Goal: Check status: Check status

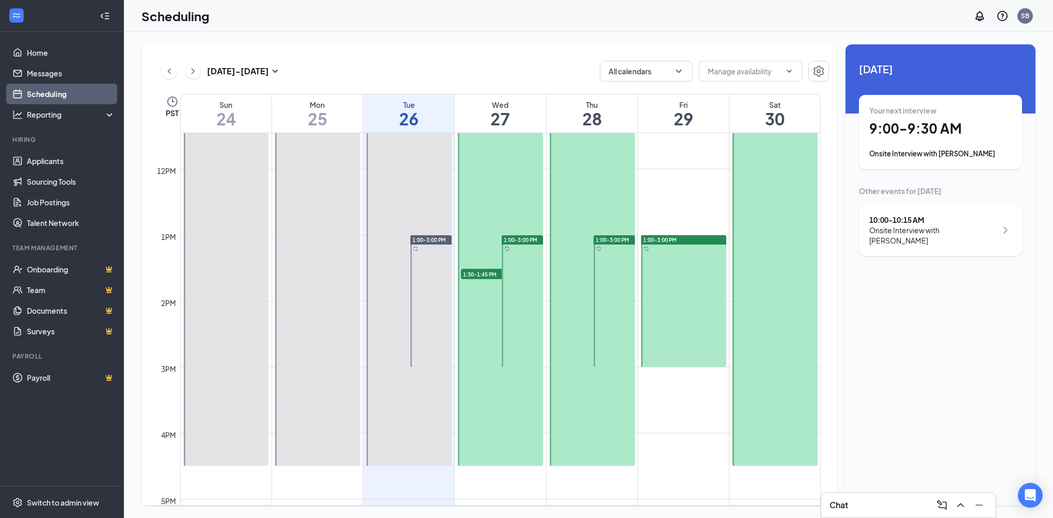
scroll to position [714, 0]
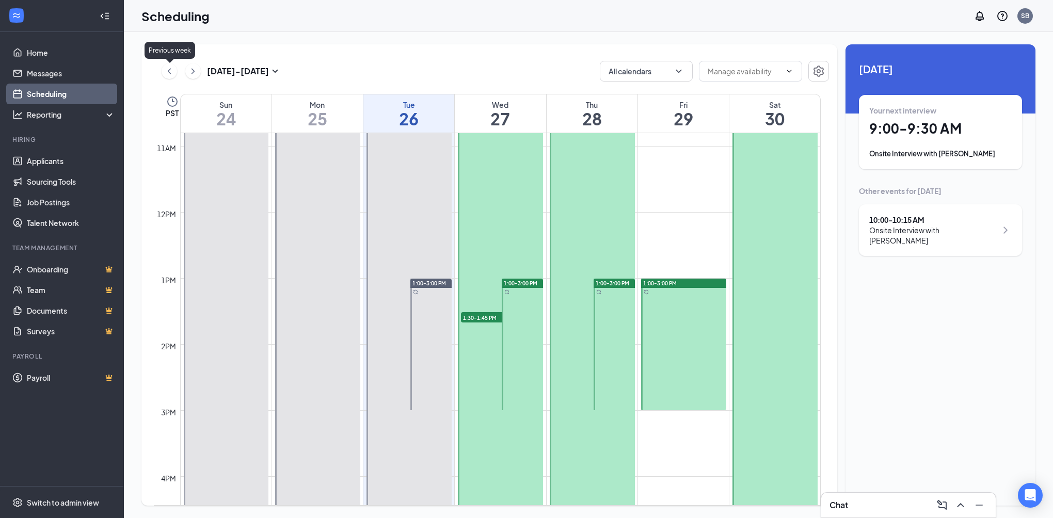
click at [156, 69] on div "[DATE] - [DATE] All calendars" at bounding box center [491, 71] width 675 height 21
click at [169, 74] on icon "ChevronLeft" at bounding box center [169, 71] width 10 height 12
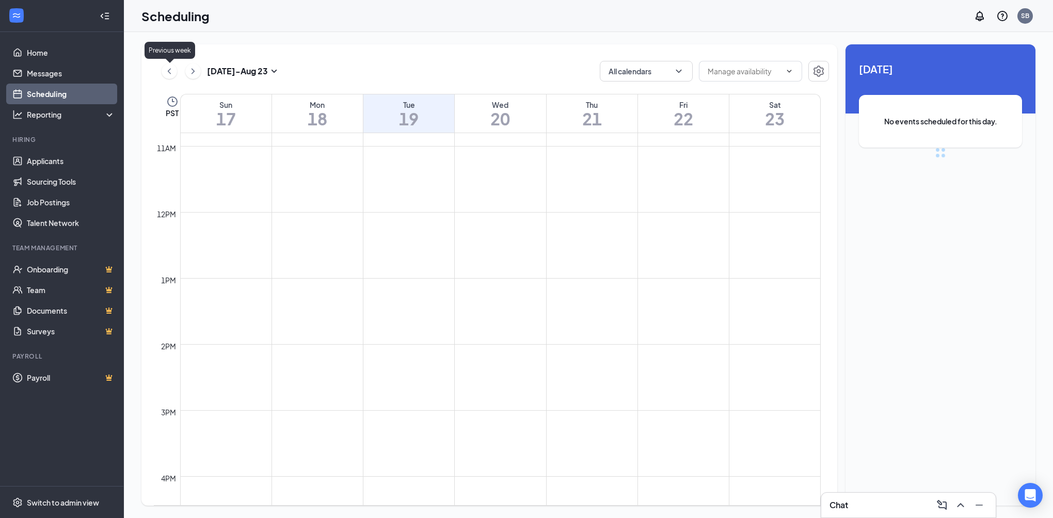
click at [169, 74] on icon "ChevronLeft" at bounding box center [169, 71] width 10 height 12
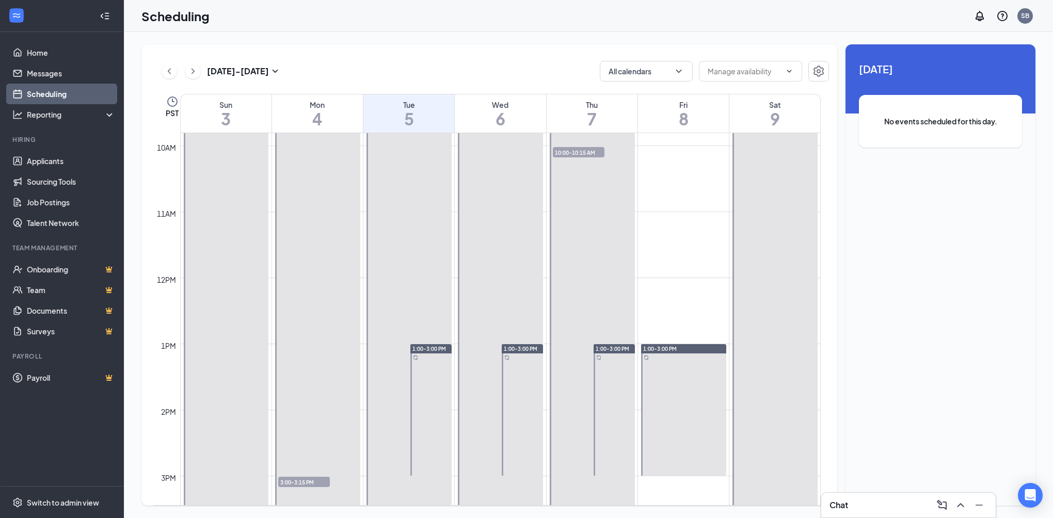
scroll to position [662, 0]
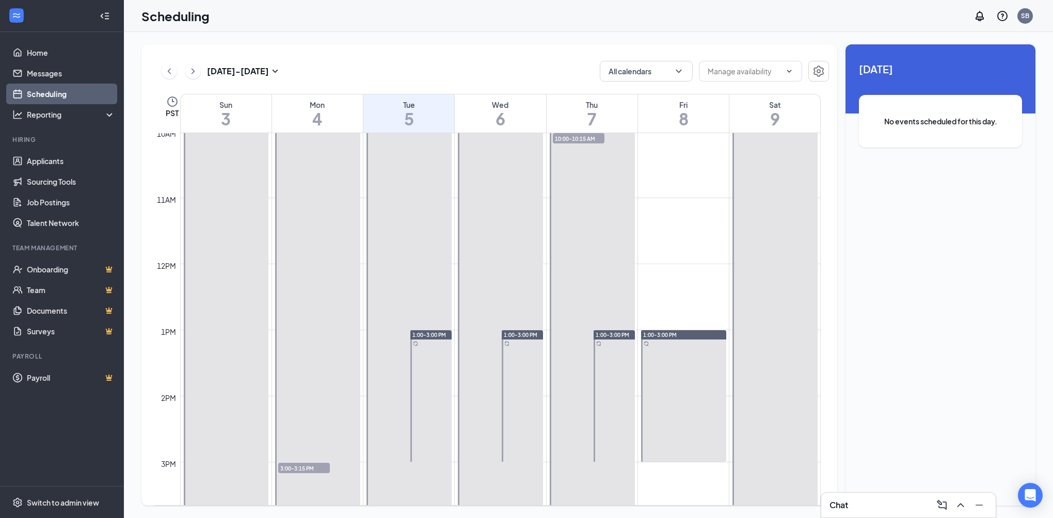
click at [584, 133] on span "10:00-10:15 AM" at bounding box center [579, 138] width 52 height 10
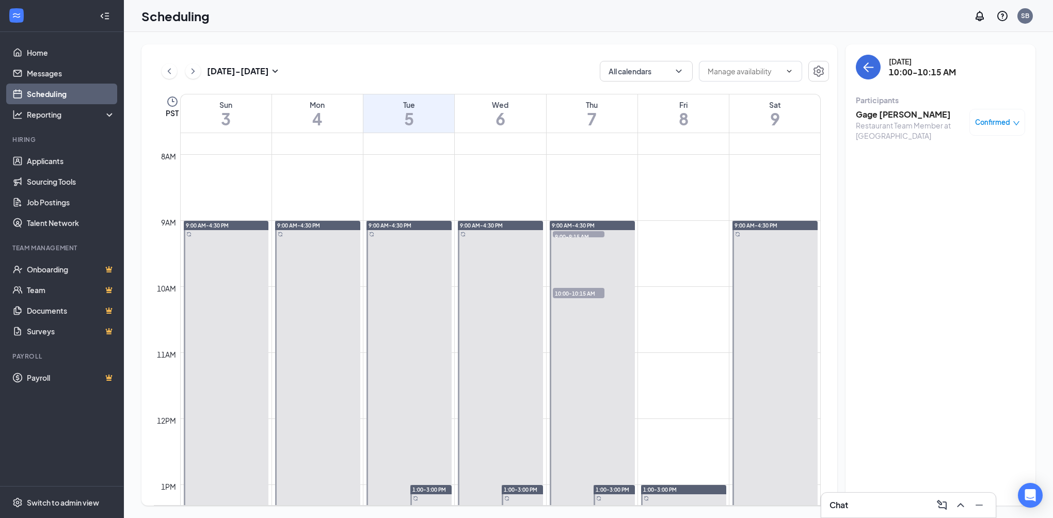
scroll to position [559, 0]
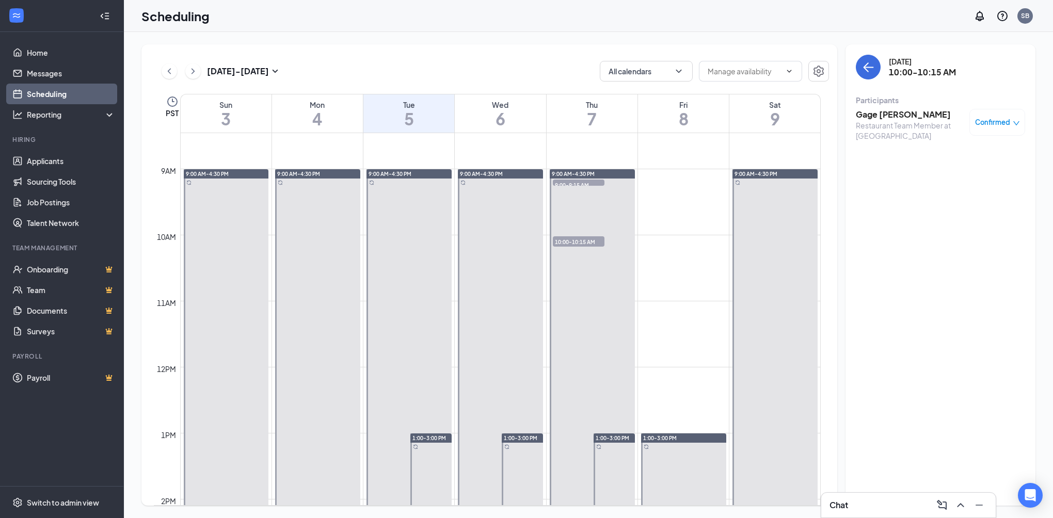
click at [574, 180] on span "9:00-9:15 AM" at bounding box center [579, 185] width 52 height 10
click at [889, 132] on div "Restaurant Shift Manager at [GEOGRAPHIC_DATA]" at bounding box center [910, 130] width 108 height 21
click at [891, 122] on div "Restaurant Shift Manager at [GEOGRAPHIC_DATA]" at bounding box center [910, 130] width 108 height 21
click at [879, 116] on h3 "[PERSON_NAME]" at bounding box center [910, 114] width 108 height 11
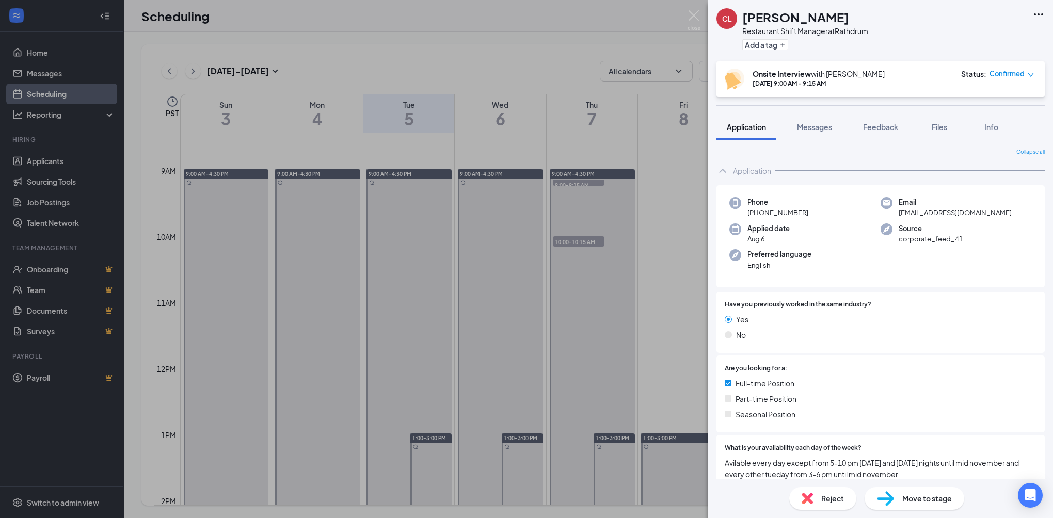
click at [692, 319] on div "CL [PERSON_NAME] Restaurant Shift Manager at Rathdrum Add a tag Onsite Intervie…" at bounding box center [526, 259] width 1053 height 518
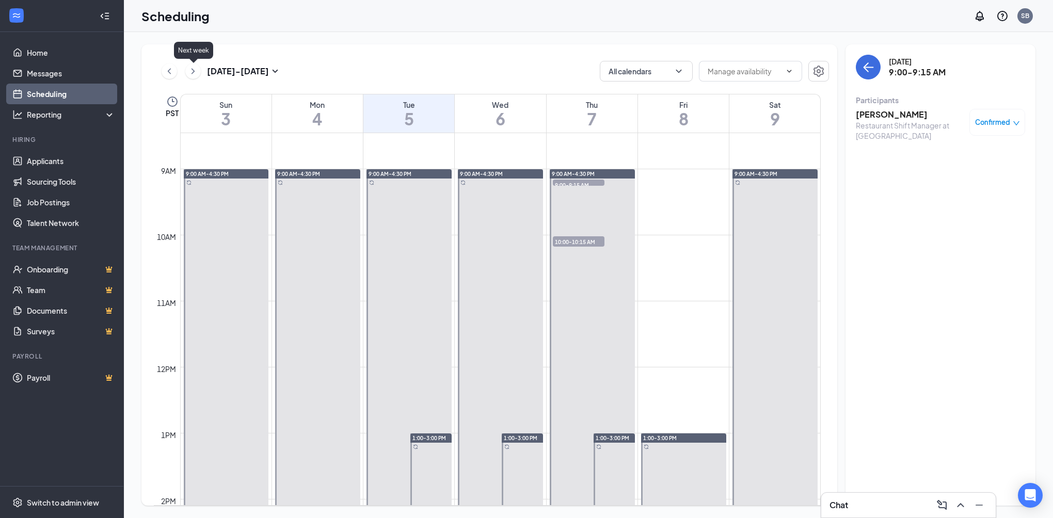
click at [196, 73] on icon "ChevronRight" at bounding box center [193, 71] width 10 height 12
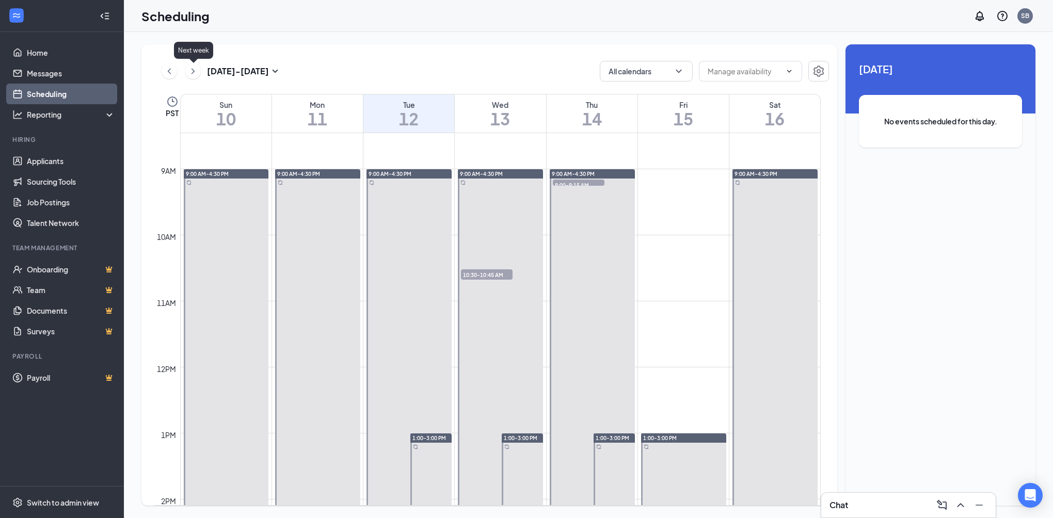
scroll to position [507, 0]
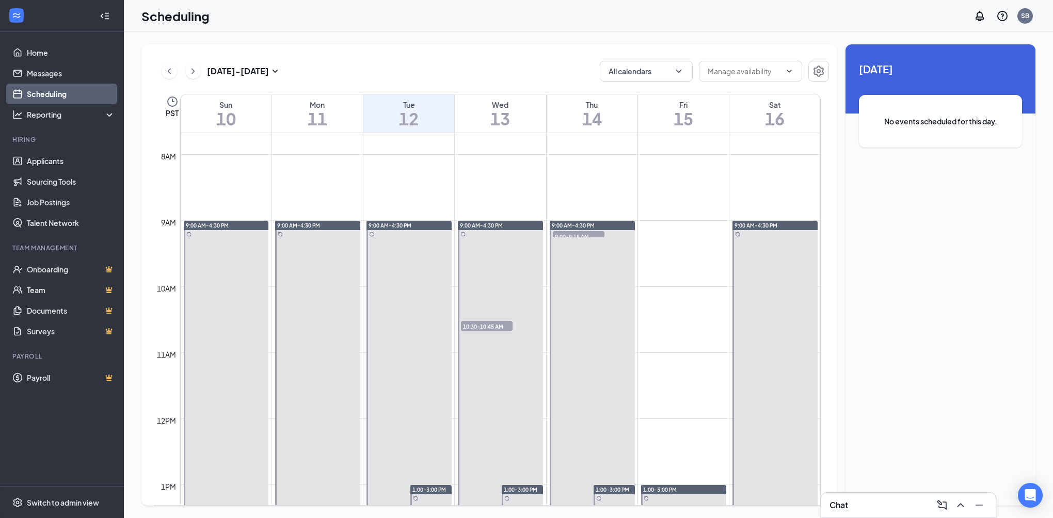
click at [502, 325] on span "10:30-10:45 AM" at bounding box center [487, 326] width 52 height 10
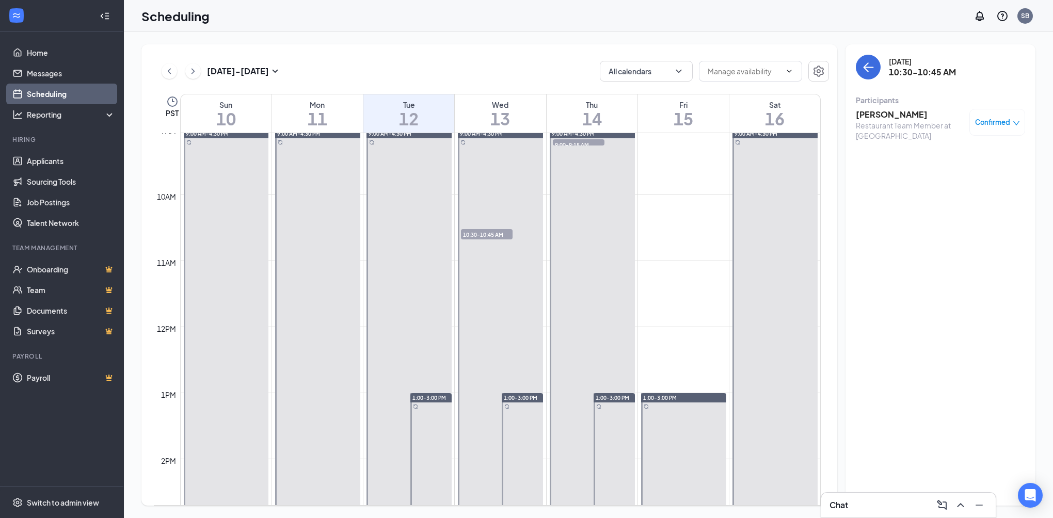
scroll to position [611, 0]
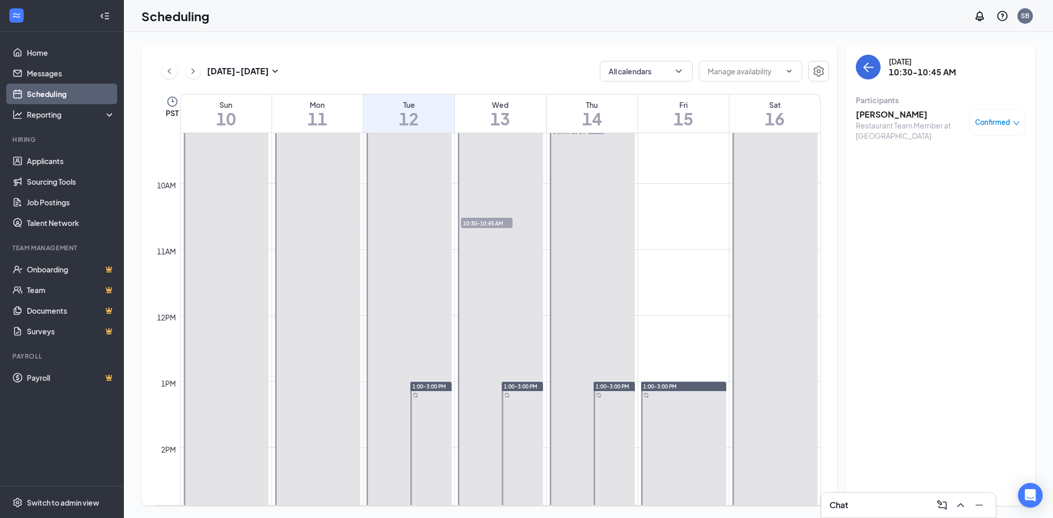
click at [876, 125] on div "Restaurant Team Member at [GEOGRAPHIC_DATA]" at bounding box center [910, 130] width 108 height 21
click at [880, 114] on h3 "[PERSON_NAME]" at bounding box center [910, 114] width 108 height 11
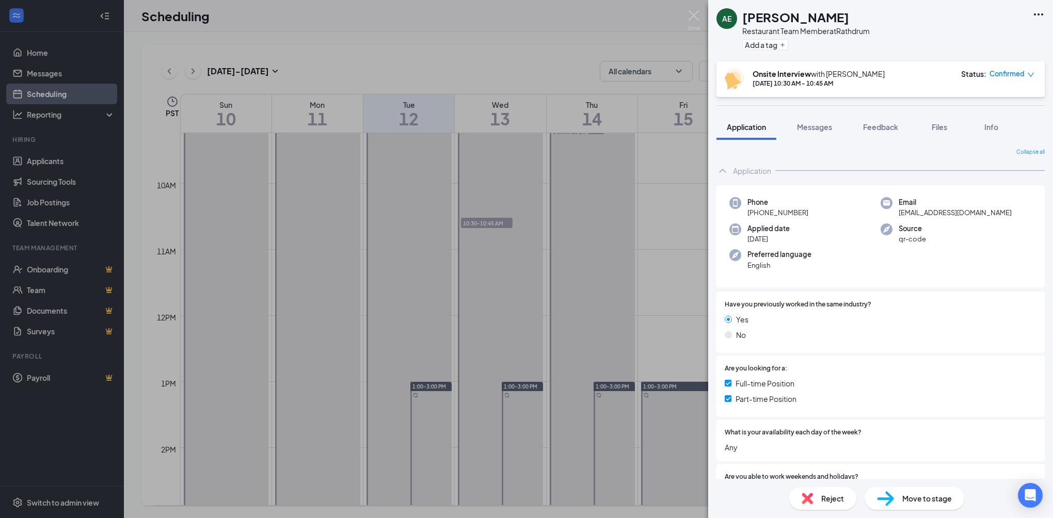
click at [233, 100] on div "AE [PERSON_NAME] Restaurant Team Member at Rathdrum Add a tag Onsite Interview …" at bounding box center [526, 259] width 1053 height 518
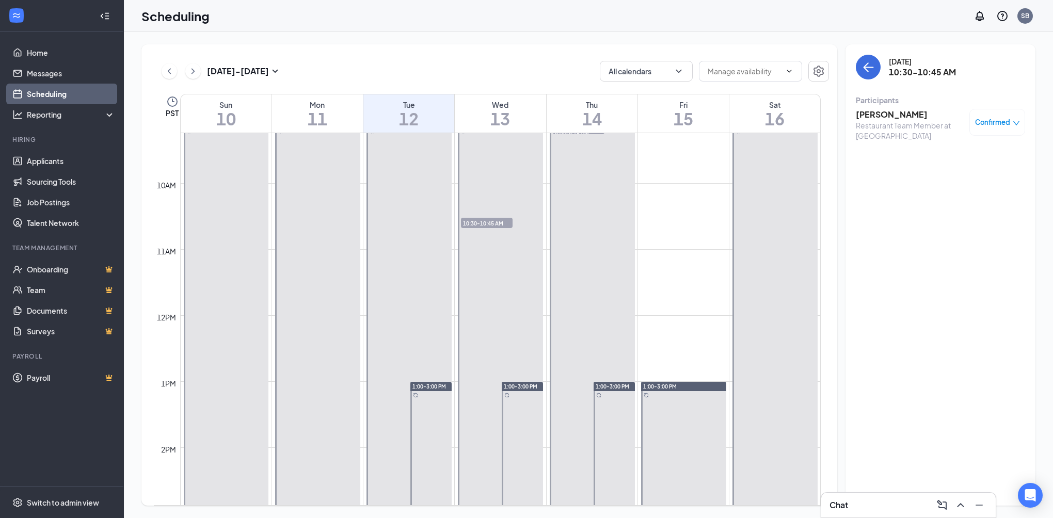
click at [200, 73] on button at bounding box center [192, 70] width 15 height 15
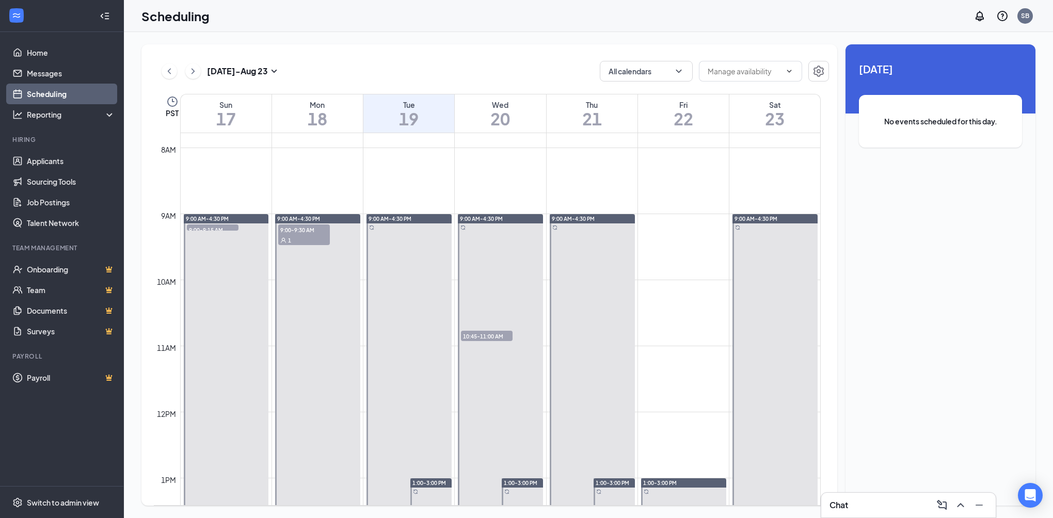
scroll to position [507, 0]
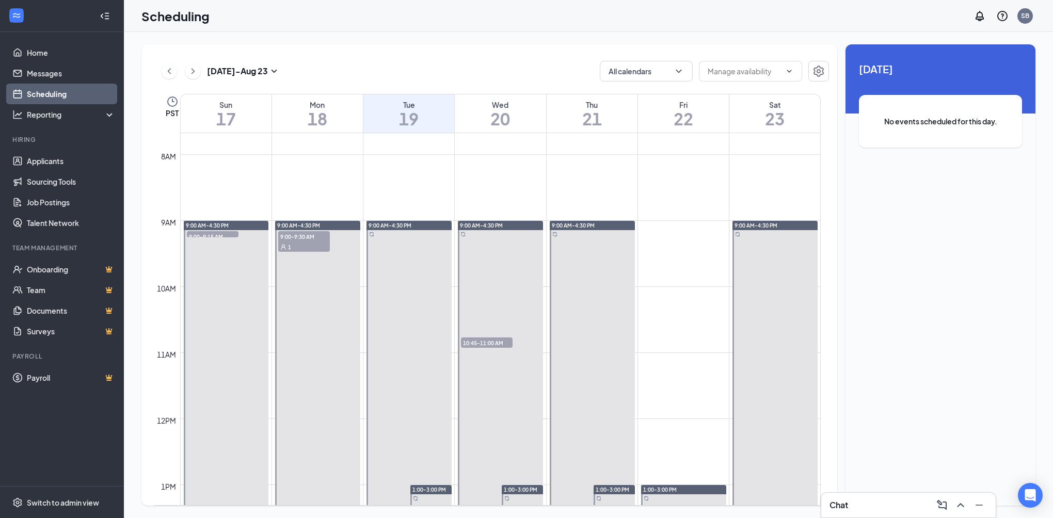
click at [315, 248] on div "1" at bounding box center [304, 247] width 52 height 10
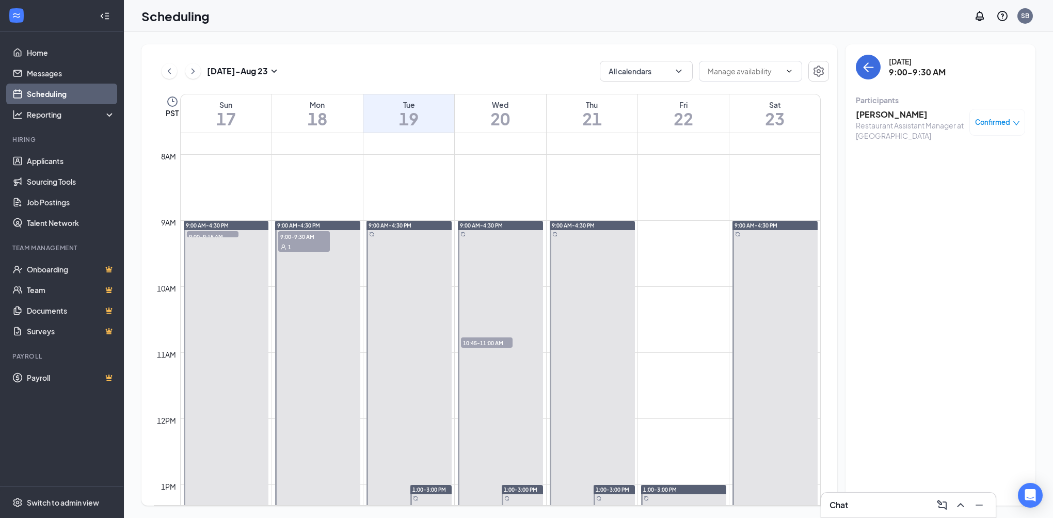
click at [884, 113] on h3 "[PERSON_NAME]" at bounding box center [910, 114] width 108 height 11
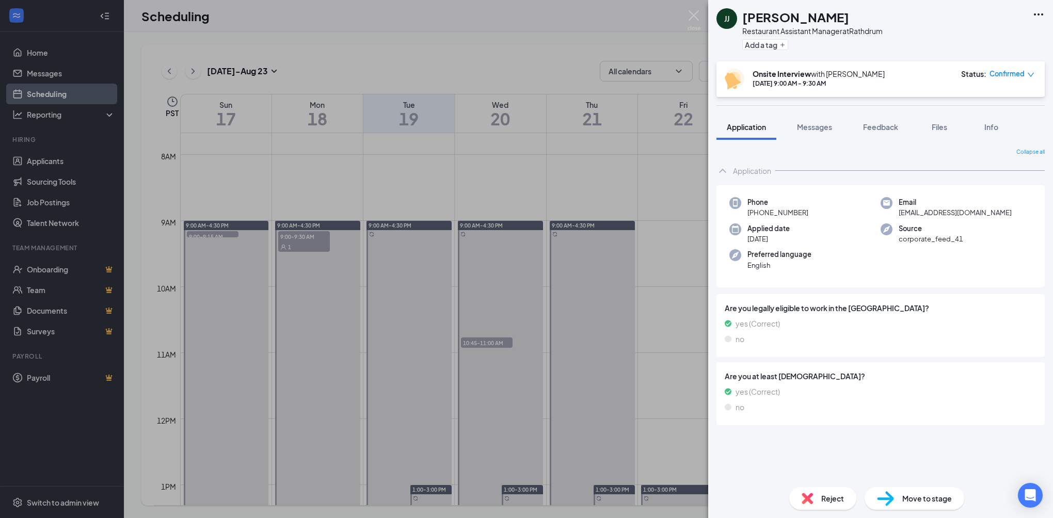
click at [692, 273] on div "[PERSON_NAME] Restaurant Assistant Manager at Rathdrum Add a tag Onsite Intervi…" at bounding box center [526, 259] width 1053 height 518
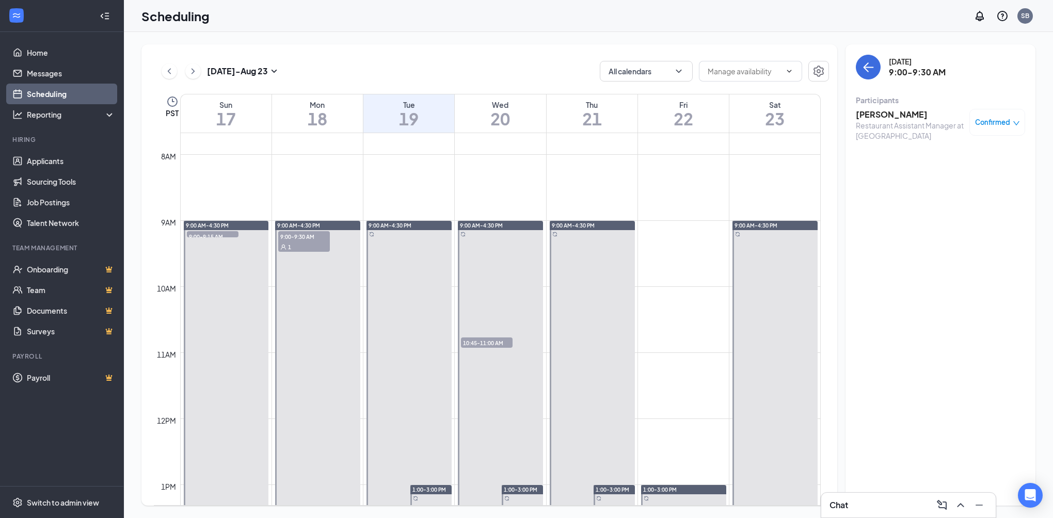
click at [173, 69] on icon "ChevronLeft" at bounding box center [169, 71] width 10 height 12
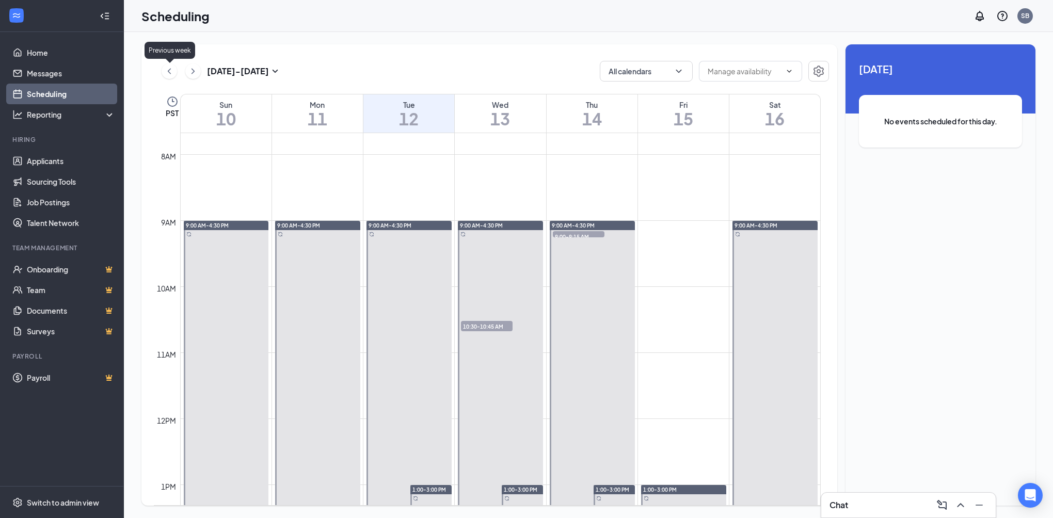
click at [171, 71] on icon "ChevronLeft" at bounding box center [169, 71] width 10 height 12
click at [507, 425] on span "12:00-12:15 PM" at bounding box center [487, 425] width 52 height 10
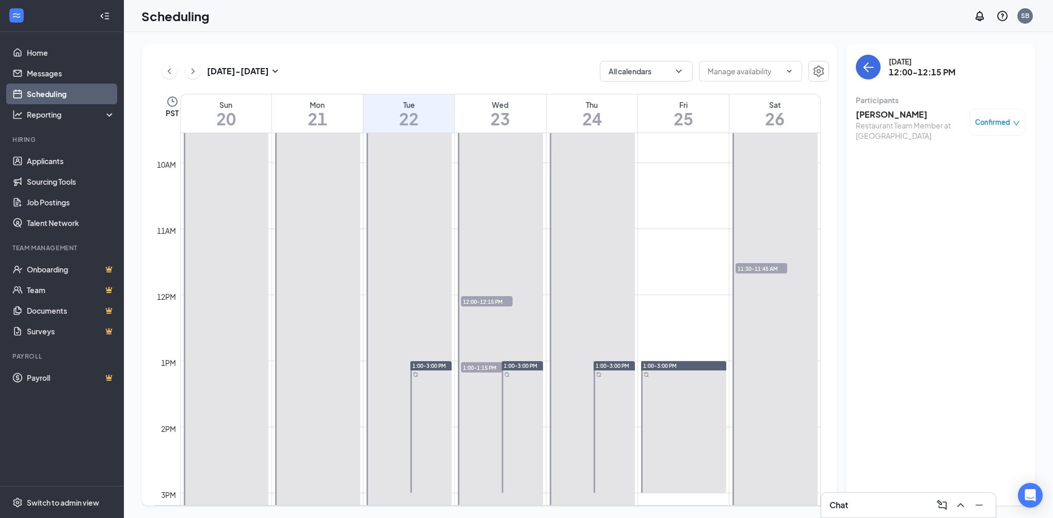
scroll to position [662, 0]
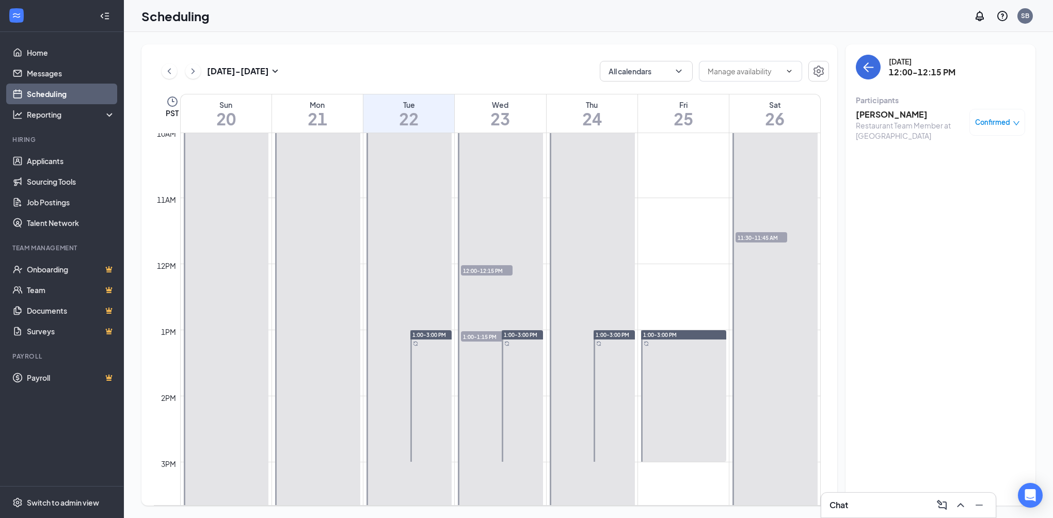
click at [479, 337] on span "1:00-1:15 PM" at bounding box center [487, 336] width 52 height 10
click at [522, 337] on span "1:00-3:00 PM" at bounding box center [521, 334] width 34 height 7
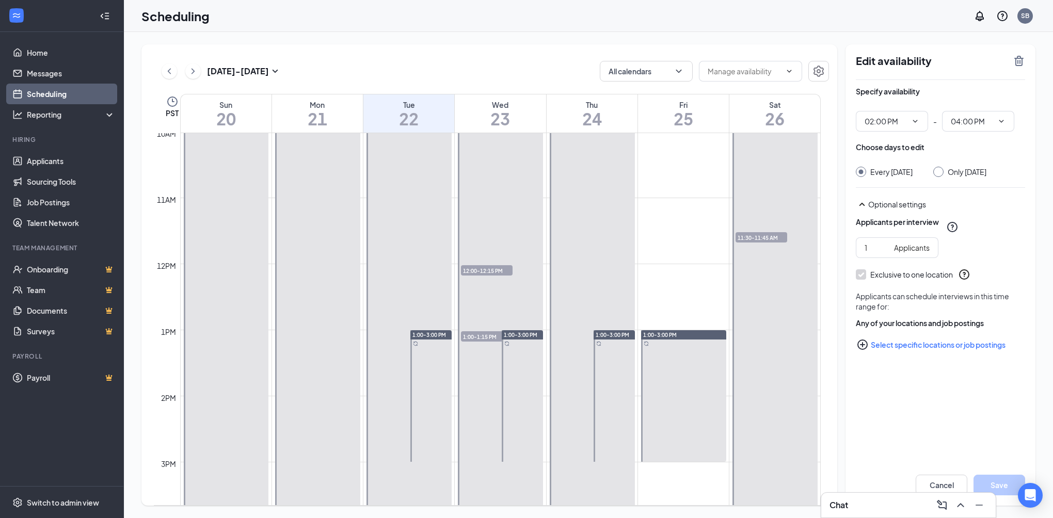
click at [469, 337] on span "1:00-1:15 PM" at bounding box center [487, 336] width 52 height 10
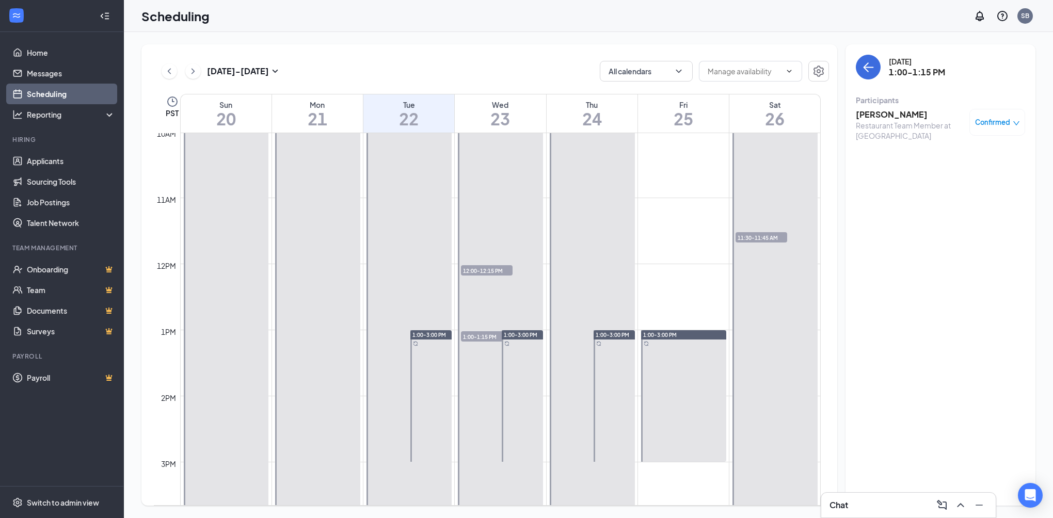
click at [886, 112] on h3 "[PERSON_NAME]" at bounding box center [910, 114] width 108 height 11
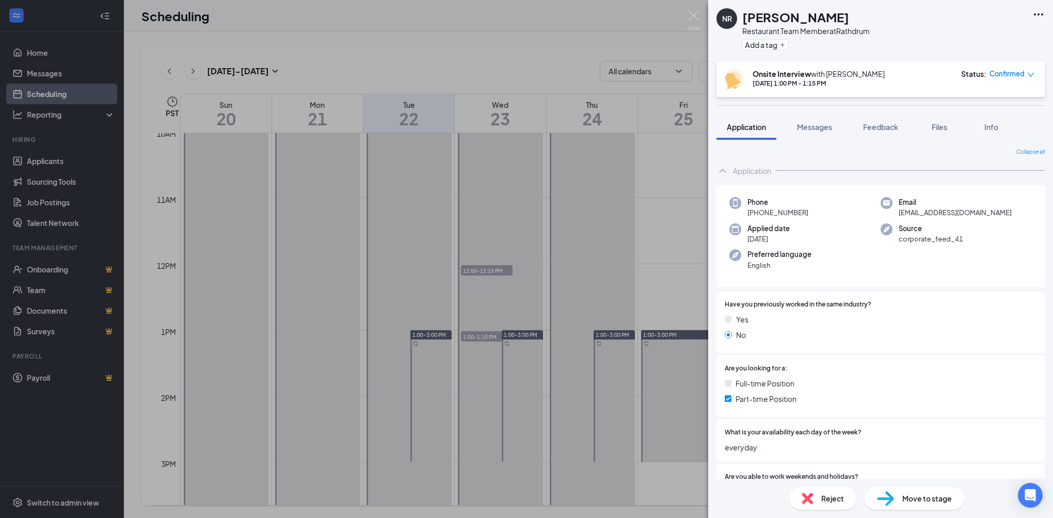
click at [490, 367] on div "NR [PERSON_NAME] Restaurant Team Member at Rathdrum Add a tag Onsite Interview …" at bounding box center [526, 259] width 1053 height 518
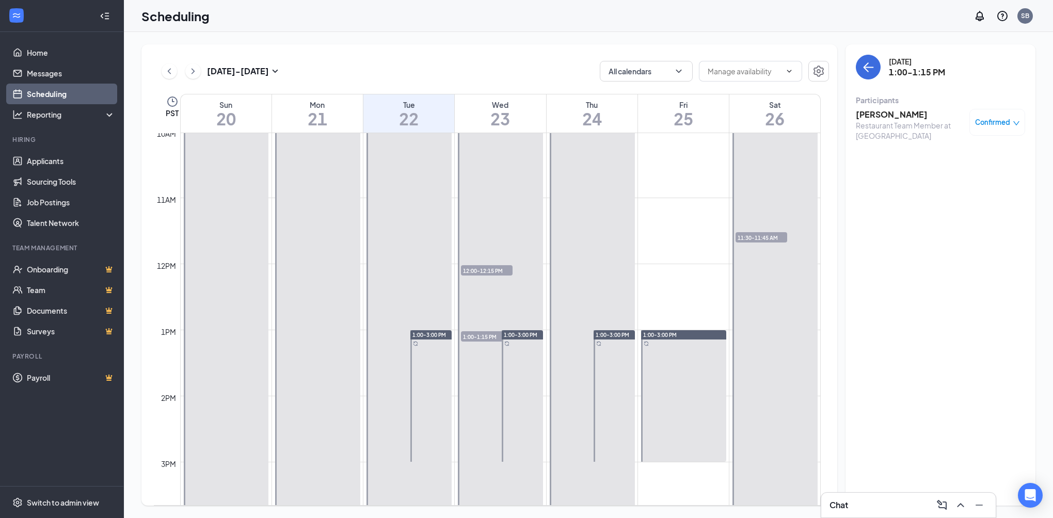
click at [485, 270] on span "12:00-12:15 PM" at bounding box center [487, 270] width 52 height 10
click at [898, 120] on h3 "[PERSON_NAME]" at bounding box center [910, 114] width 108 height 11
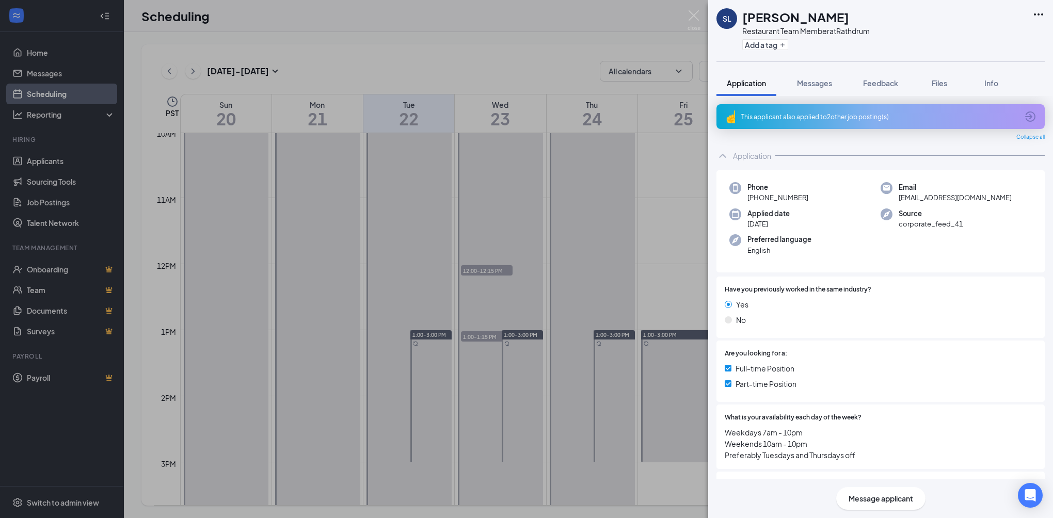
click at [327, 145] on div "SL [PERSON_NAME] Restaurant Team Member at Rathdrum Add a tag Application Messa…" at bounding box center [526, 259] width 1053 height 518
